Goal: Task Accomplishment & Management: Complete application form

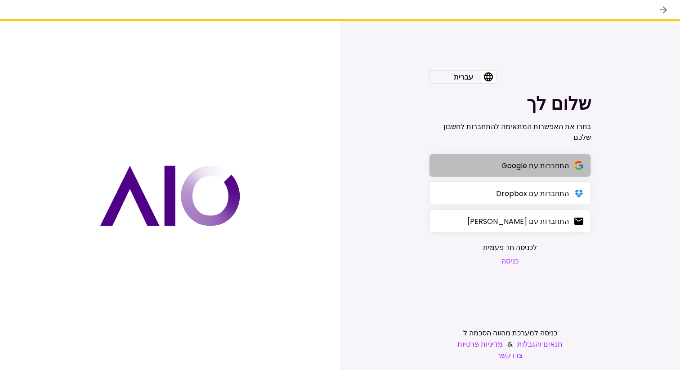
click at [544, 171] on div "התחברות עם Google" at bounding box center [535, 165] width 67 height 11
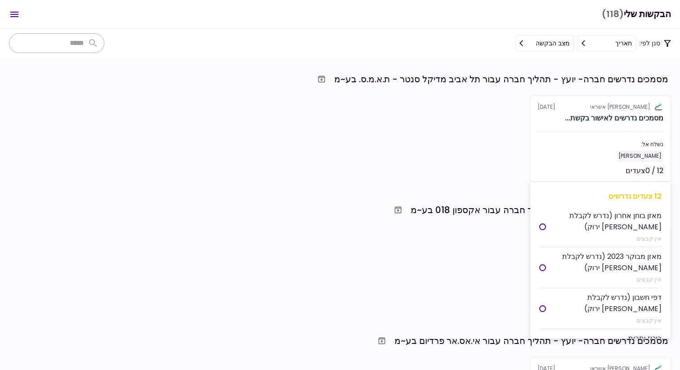
click at [604, 132] on div at bounding box center [605, 131] width 9 height 1
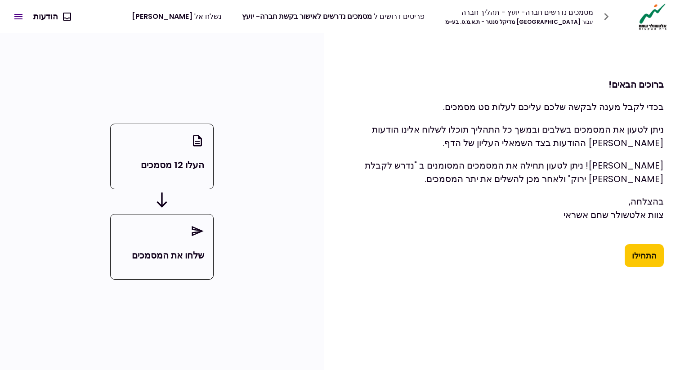
click at [632, 263] on button "התחילו" at bounding box center [644, 255] width 39 height 23
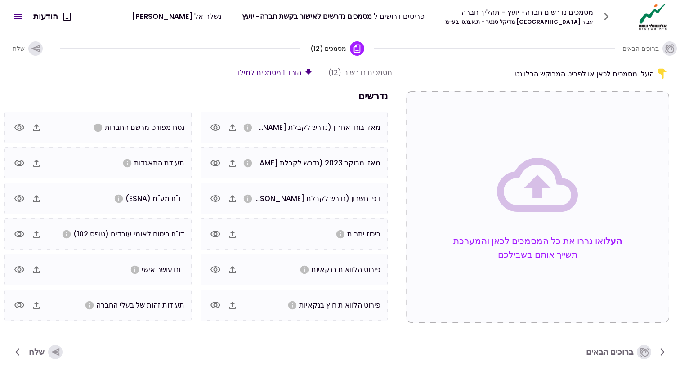
click at [622, 243] on button "העלו" at bounding box center [612, 240] width 19 height 13
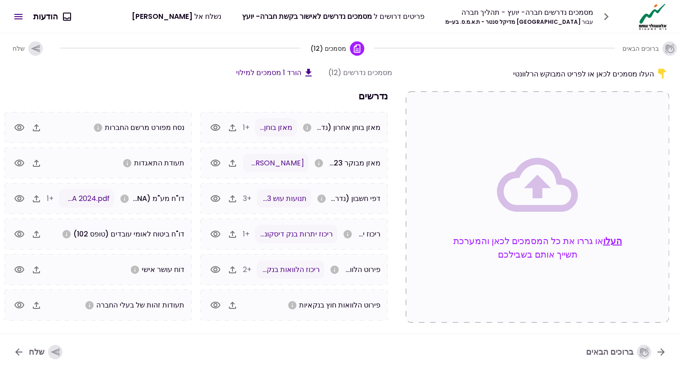
click at [49, 351] on div "button" at bounding box center [55, 352] width 14 height 14
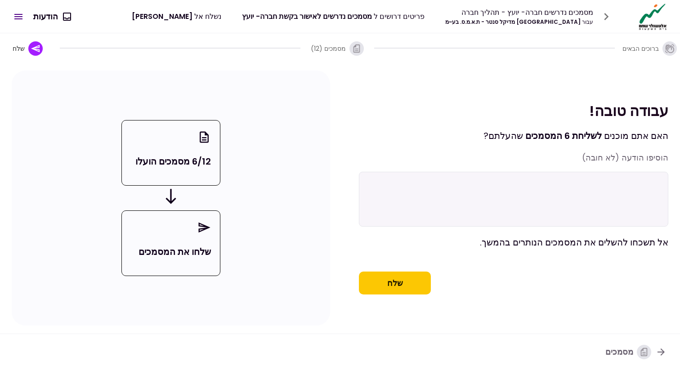
click at [392, 291] on button "שלח" at bounding box center [395, 283] width 72 height 23
